Goal: Information Seeking & Learning: Learn about a topic

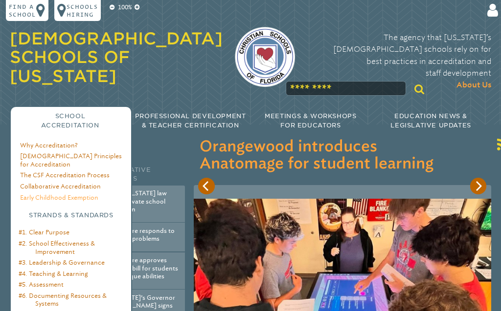
click at [86, 194] on link "Early Childhood Exemption" at bounding box center [59, 197] width 78 height 7
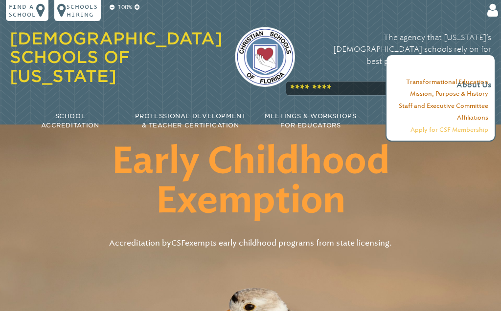
click at [458, 131] on link "Apply for CSF Membership" at bounding box center [449, 129] width 78 height 7
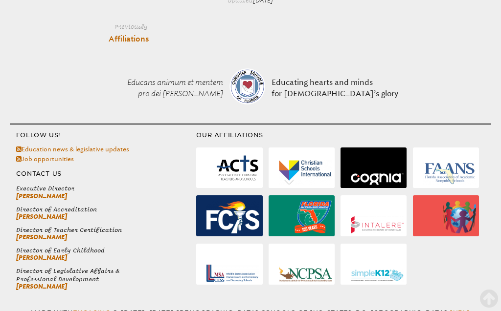
scroll to position [1269, 0]
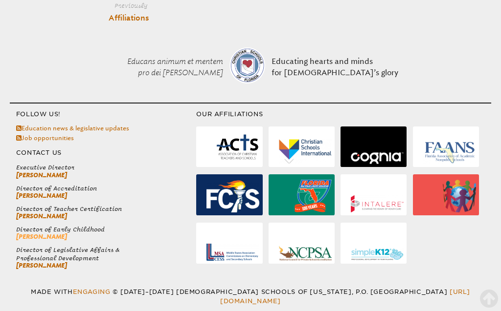
click at [37, 239] on link "[PERSON_NAME]" at bounding box center [41, 236] width 51 height 7
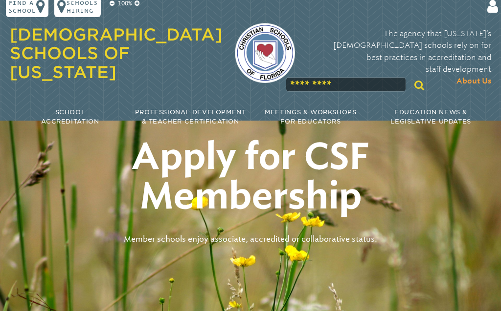
scroll to position [0, 0]
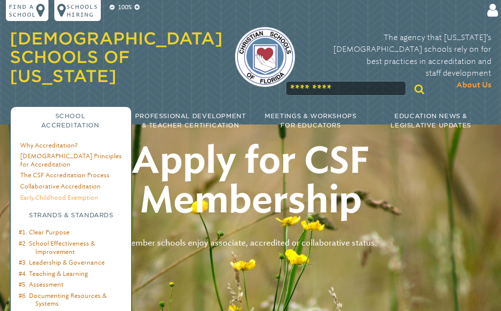
click at [62, 194] on link "Early Childhood Exemption" at bounding box center [59, 197] width 78 height 7
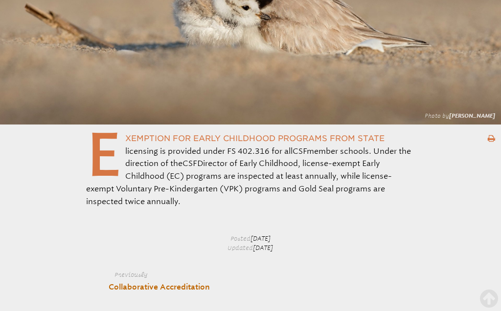
scroll to position [502, 0]
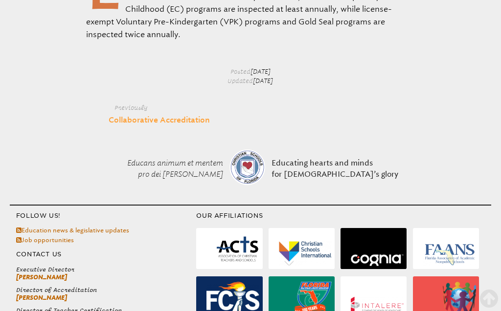
click at [130, 121] on link "Collaborative Accreditation" at bounding box center [159, 120] width 101 height 11
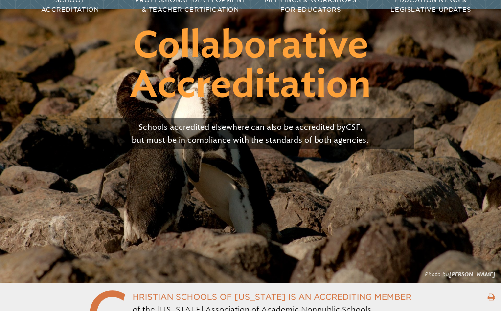
scroll to position [56, 0]
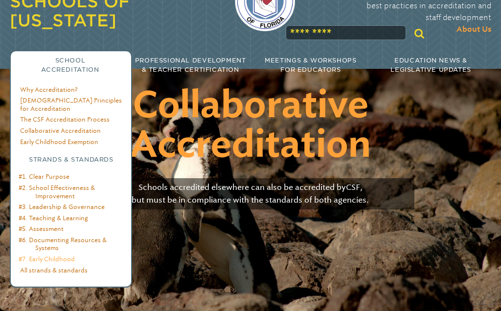
click at [66, 256] on link "#7. Early Childhood" at bounding box center [47, 259] width 56 height 7
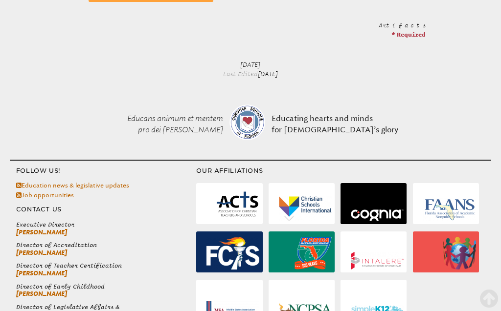
scroll to position [823, 0]
